Goal: Obtain resource: Download file/media

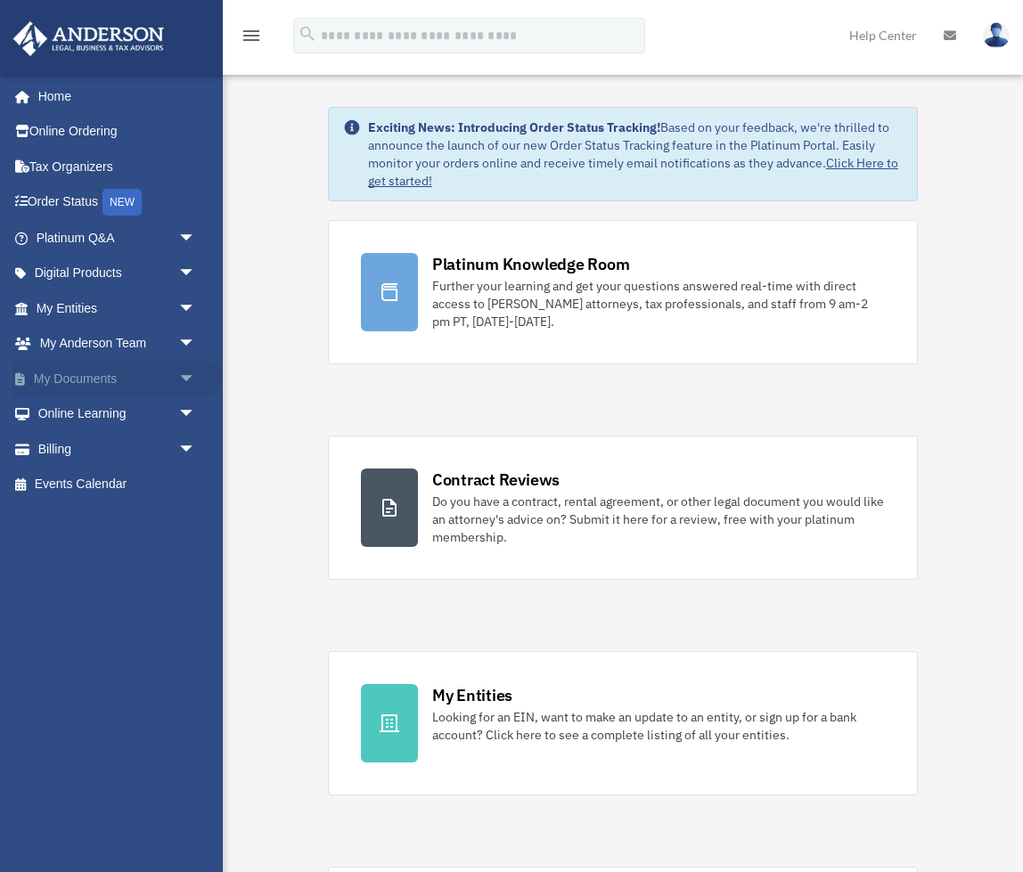
click at [186, 374] on span "arrow_drop_down" at bounding box center [196, 379] width 36 height 37
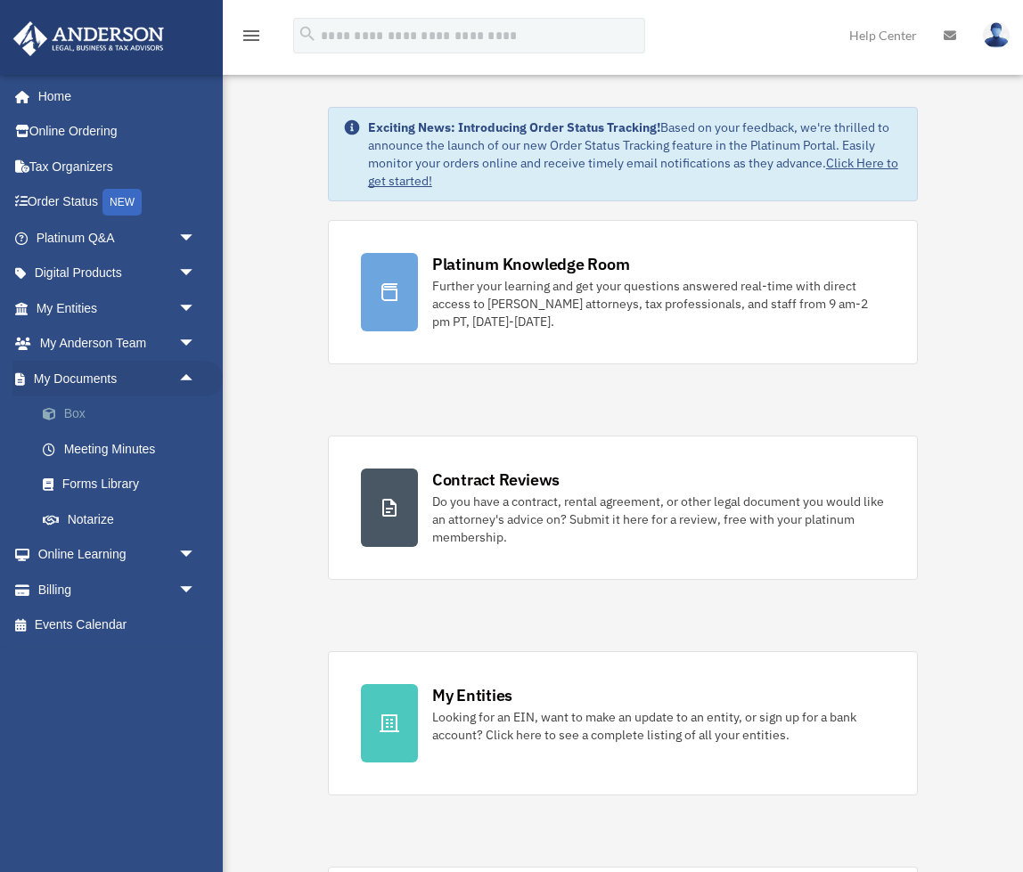
click at [71, 405] on link "Box" at bounding box center [124, 415] width 198 height 36
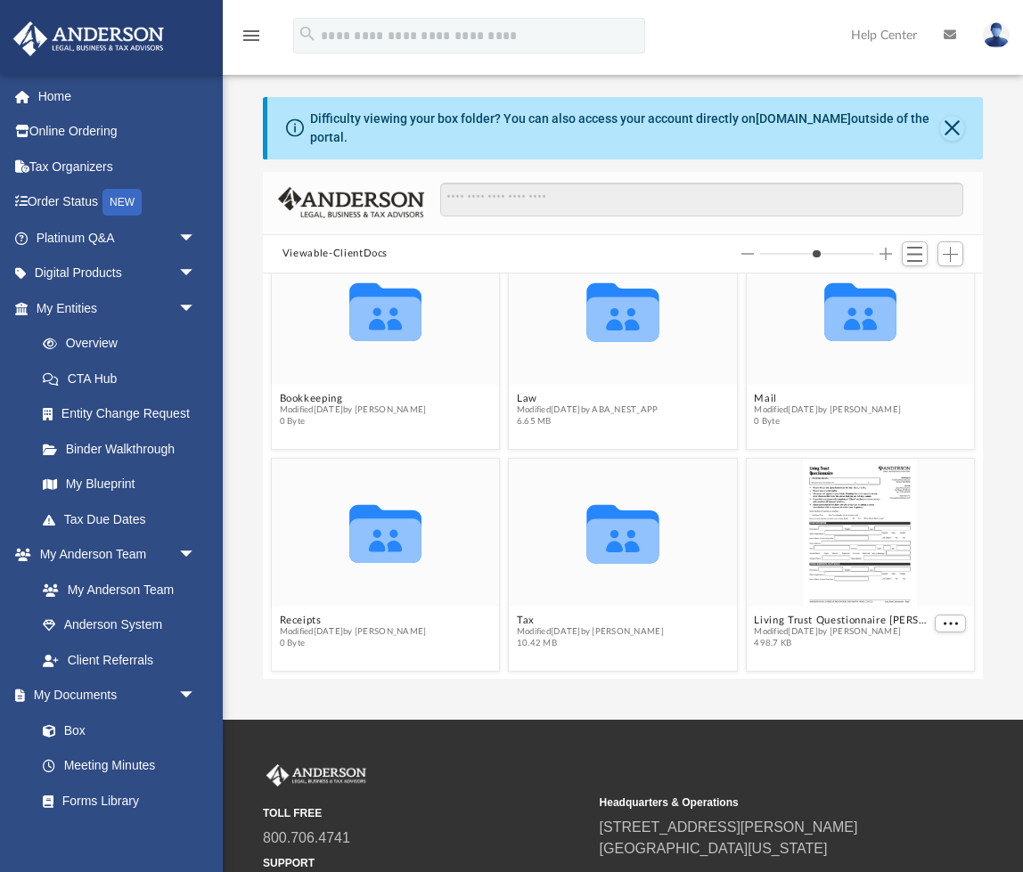
scroll to position [45, 0]
click at [531, 624] on button "Tax" at bounding box center [590, 622] width 147 height 12
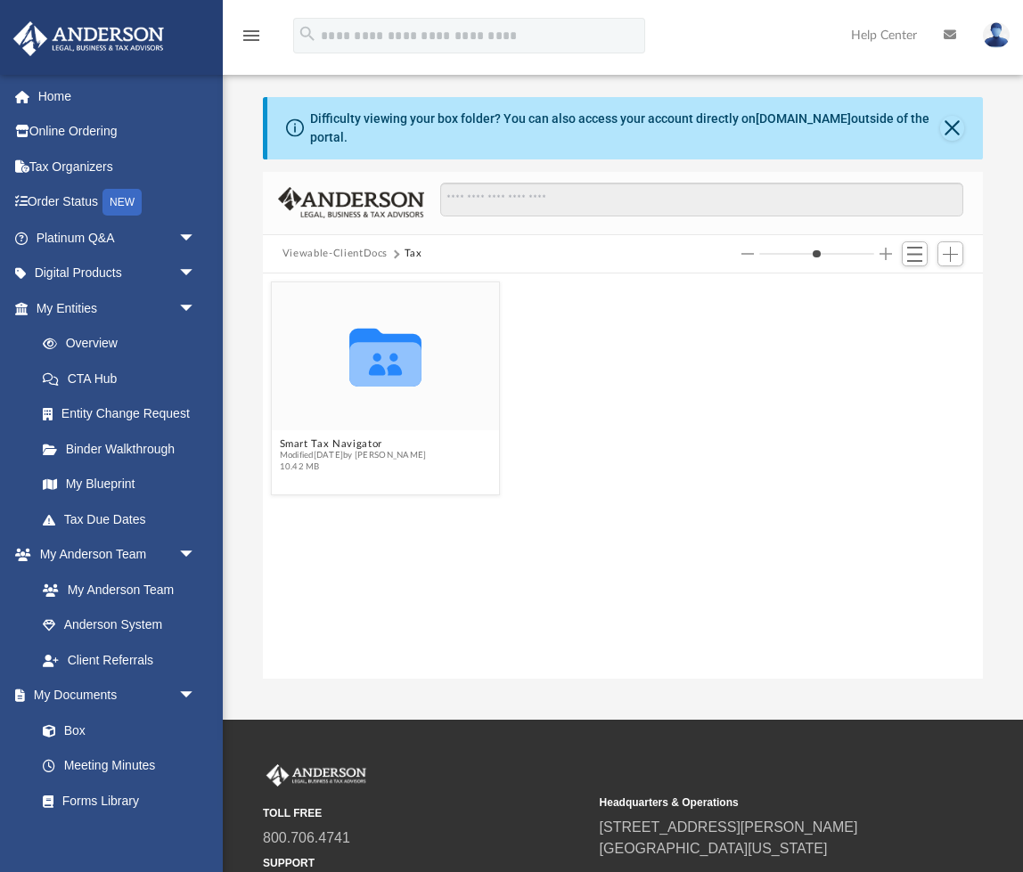
scroll to position [0, 0]
click at [363, 445] on button "Smart Tax Navigator" at bounding box center [352, 444] width 147 height 12
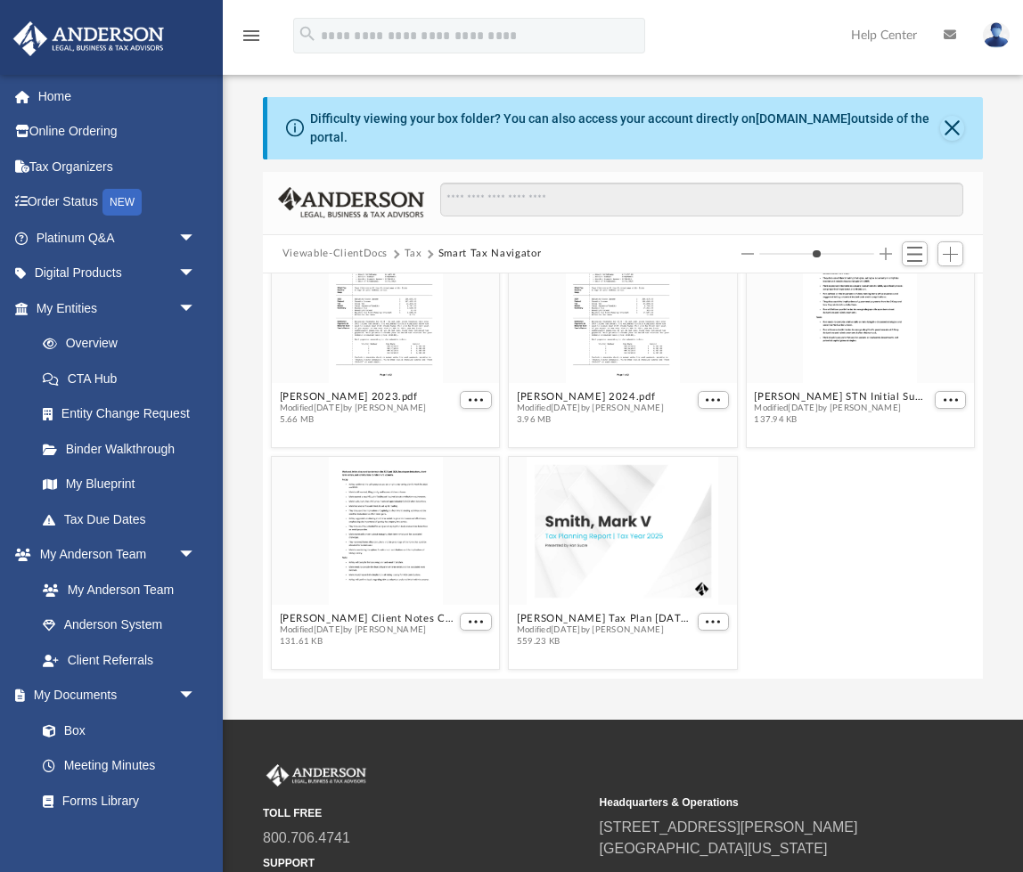
scroll to position [49, 0]
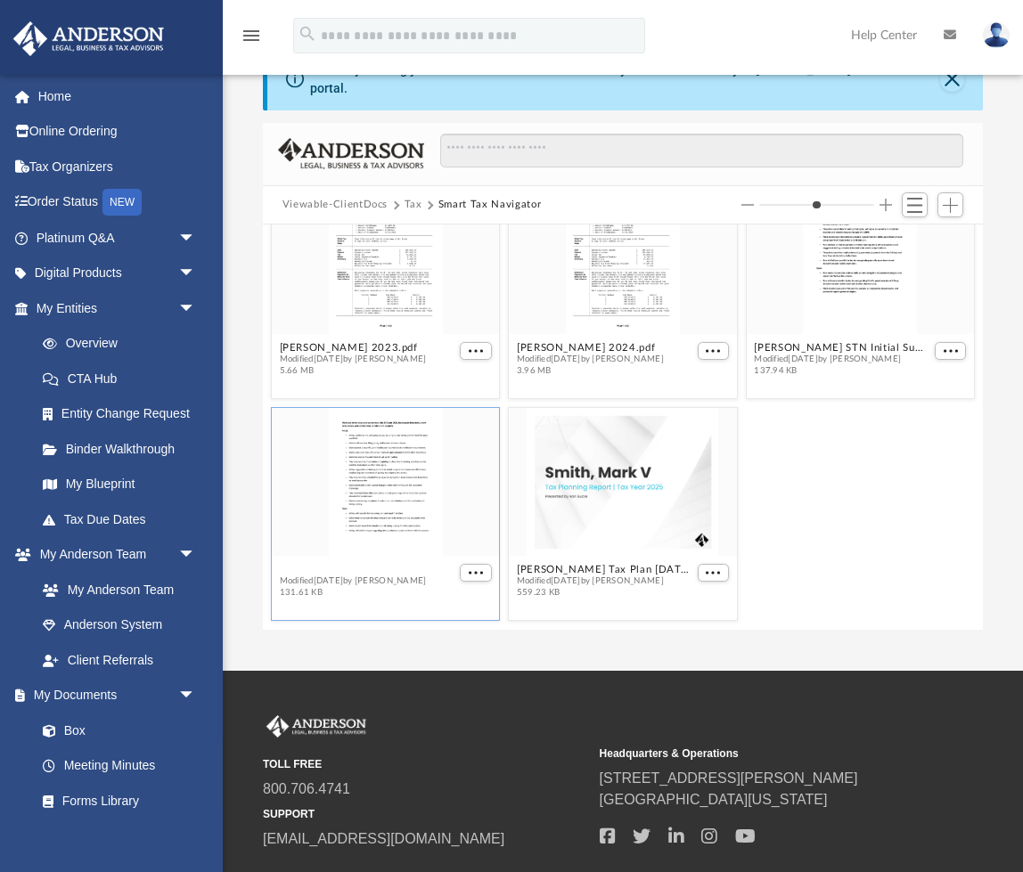
click at [361, 566] on button "[PERSON_NAME] Client Notes C.pdf" at bounding box center [367, 570] width 176 height 12
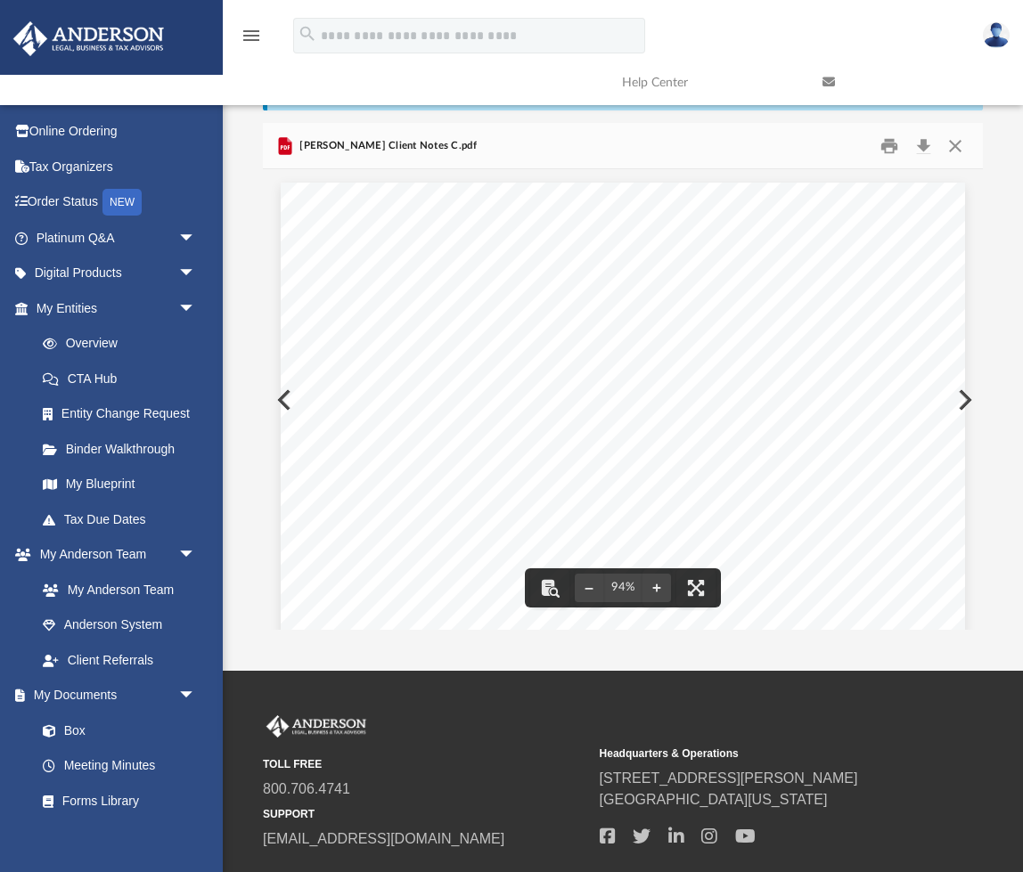
click at [953, 141] on button "Close" at bounding box center [955, 146] width 32 height 28
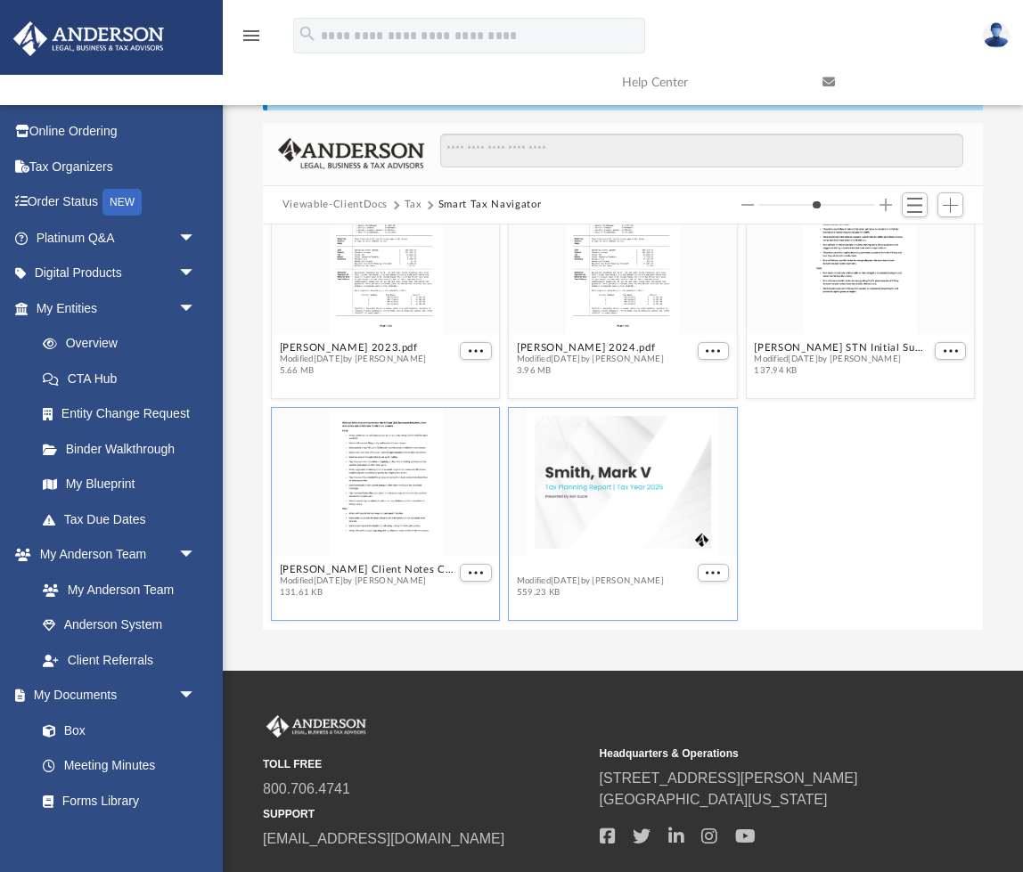
click at [591, 571] on button "[PERSON_NAME] Tax Plan [DATE].pdf" at bounding box center [605, 570] width 176 height 12
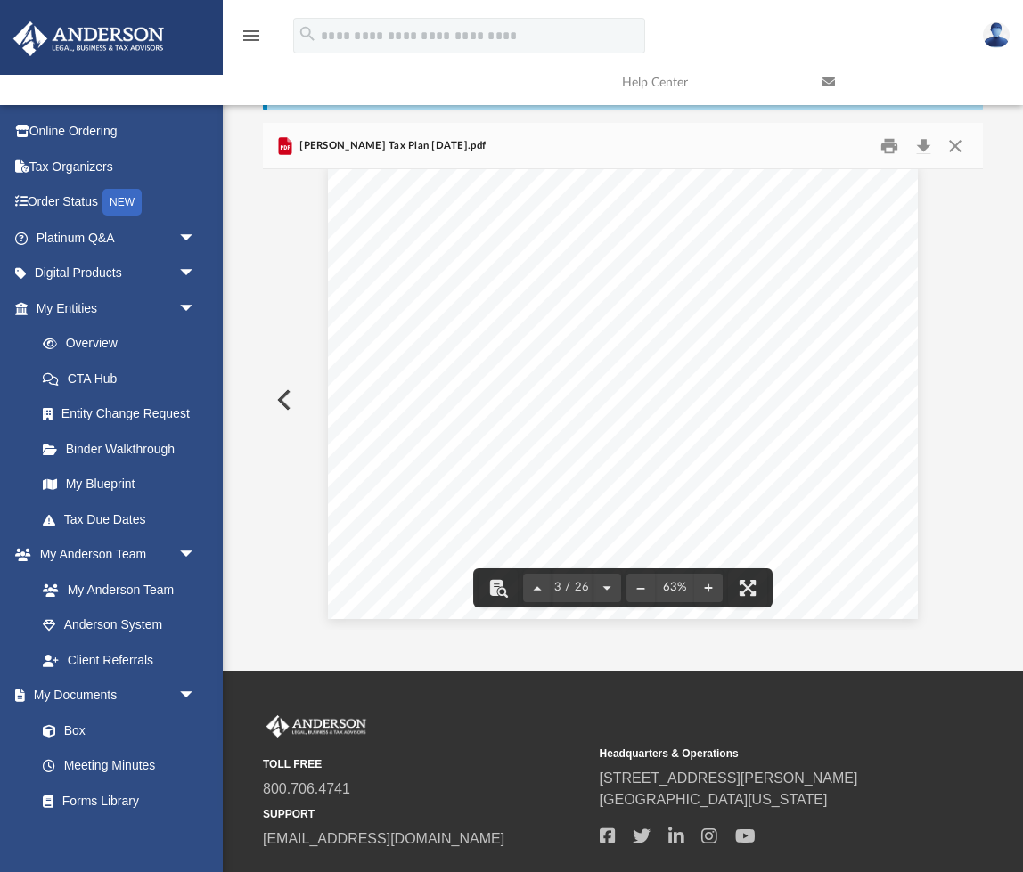
scroll to position [984, 0]
click at [751, 587] on button "File preview" at bounding box center [747, 588] width 39 height 39
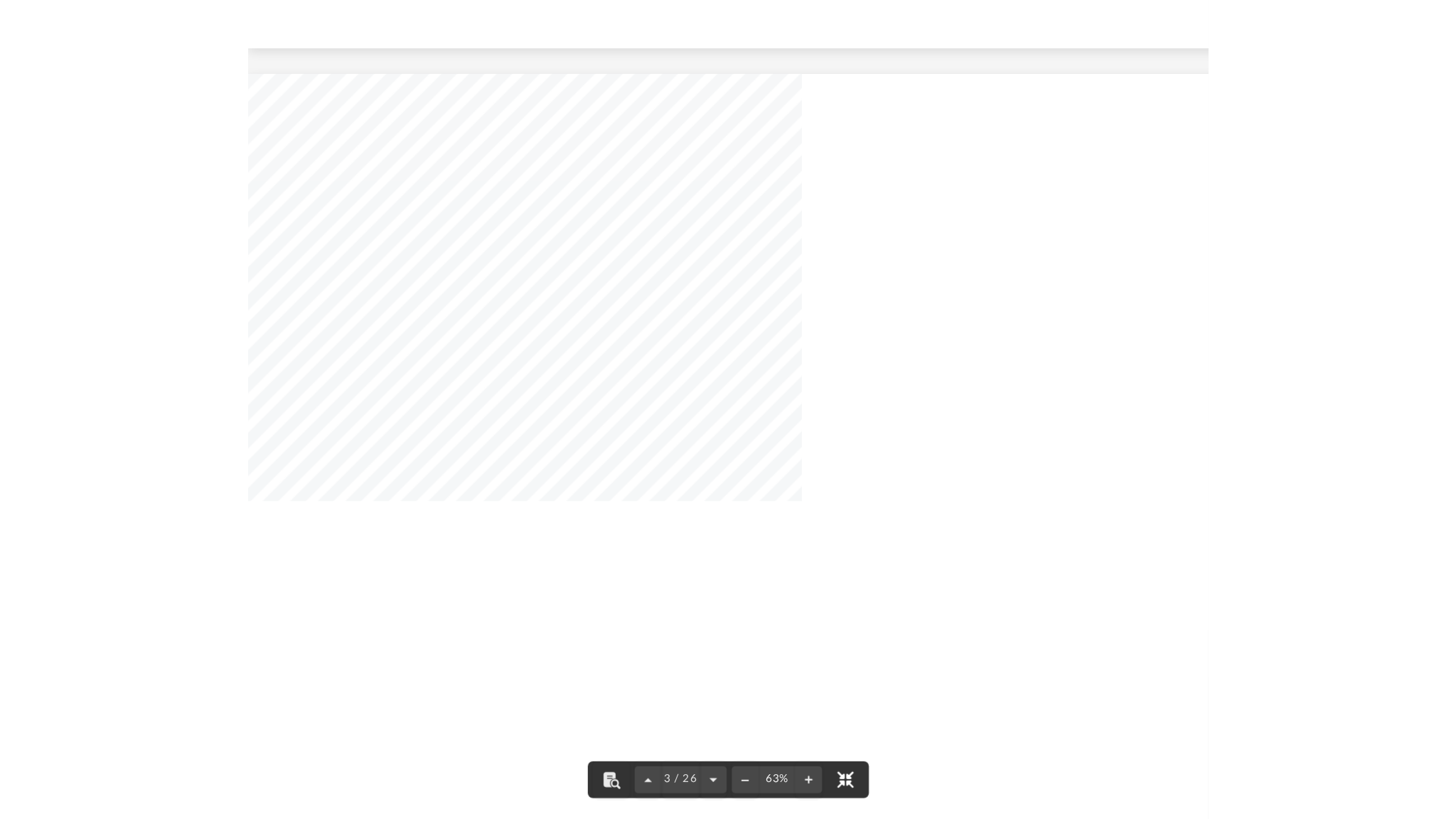
scroll to position [10, 0]
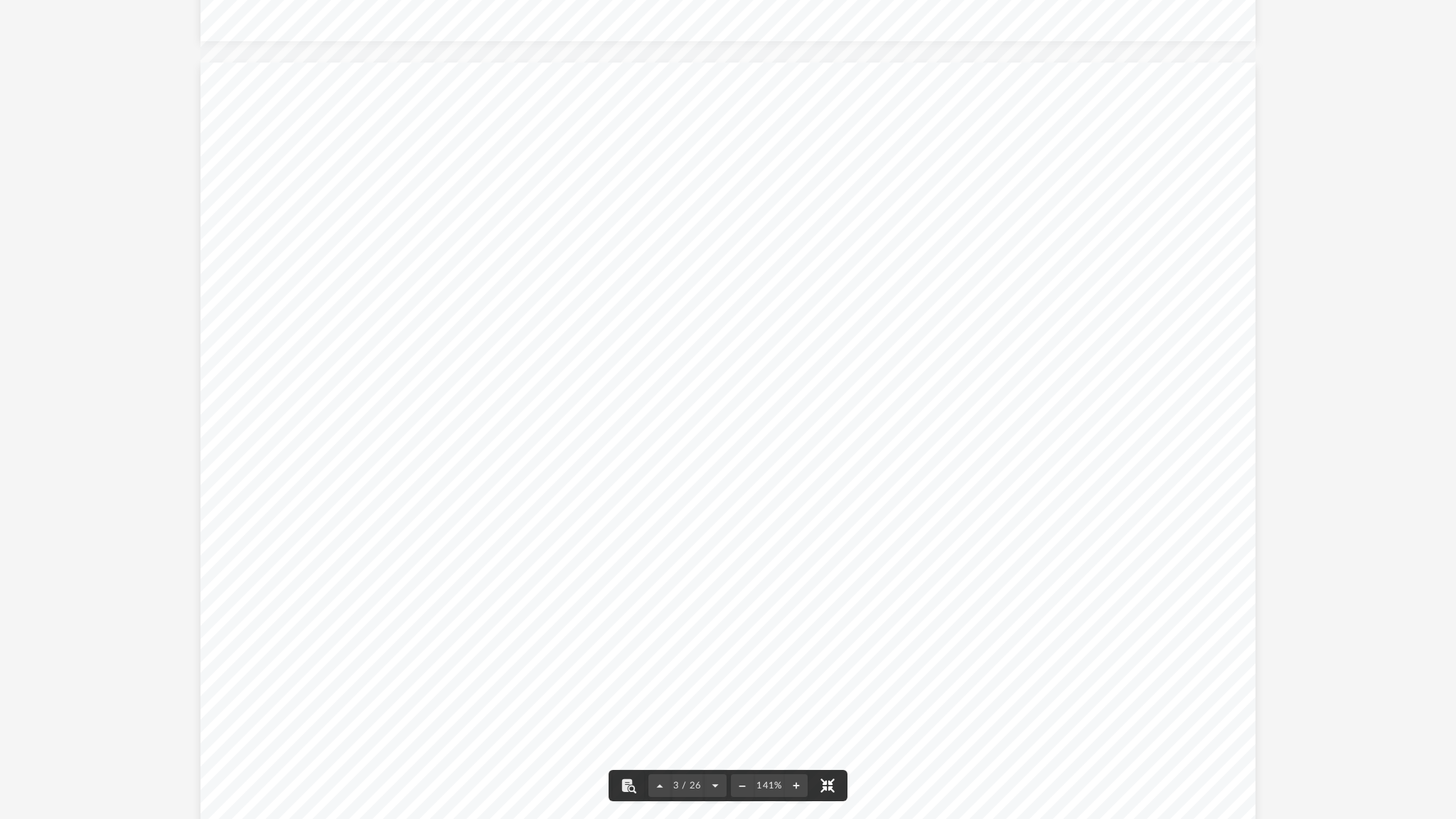
type input "*"
